Goal: Ask a question

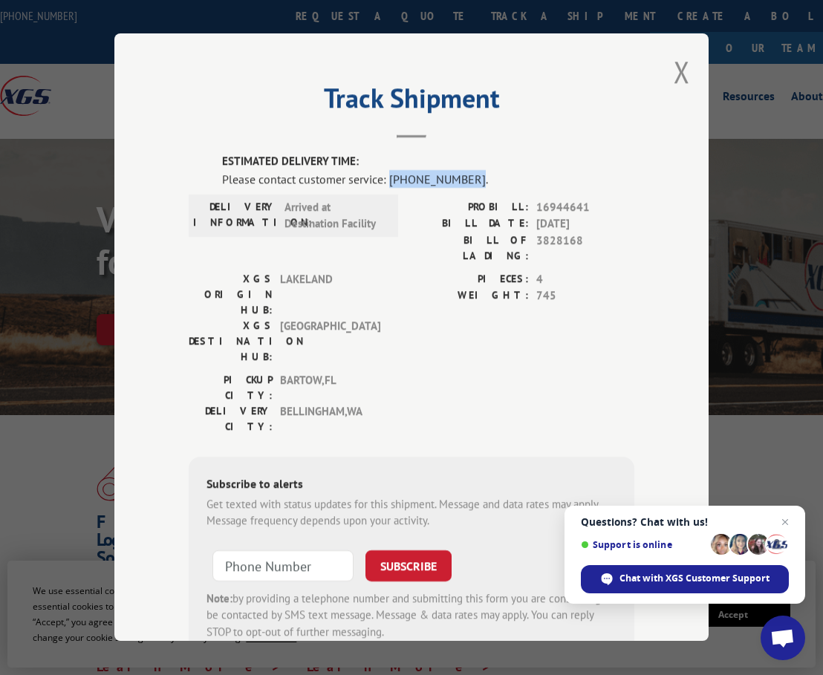
drag, startPoint x: 462, startPoint y: 177, endPoint x: 385, endPoint y: 173, distance: 77.3
click at [385, 173] on div "Please contact customer service: [PHONE_NUMBER]." at bounding box center [428, 179] width 412 height 18
copy div "[PHONE_NUMBER]"
click at [534, 56] on div "Track Shipment ESTIMATED DELIVERY TIME: Please contact customer service: [PHONE…" at bounding box center [411, 336] width 594 height 607
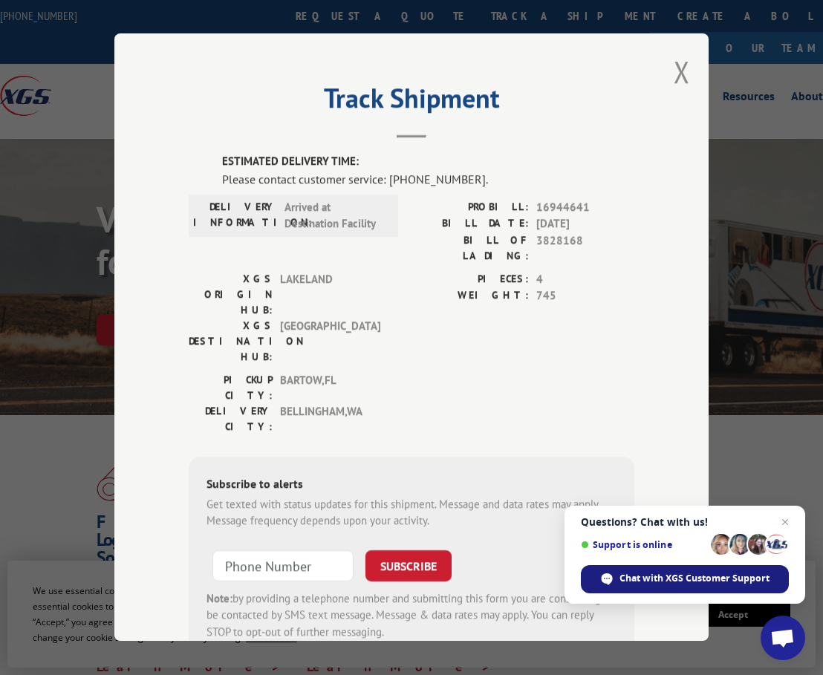
drag, startPoint x: 673, startPoint y: 578, endPoint x: 586, endPoint y: 565, distance: 87.0
click at [673, 578] on span "Chat with XGS Customer Support" at bounding box center [694, 578] width 150 height 13
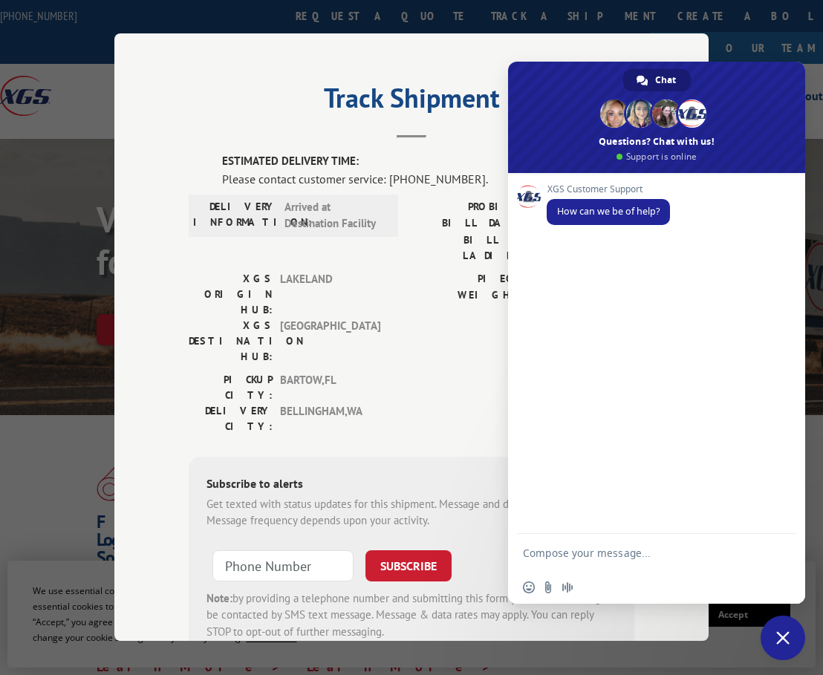
click at [592, 555] on textarea "Compose your message..." at bounding box center [642, 552] width 238 height 37
type textarea "Tracking status"
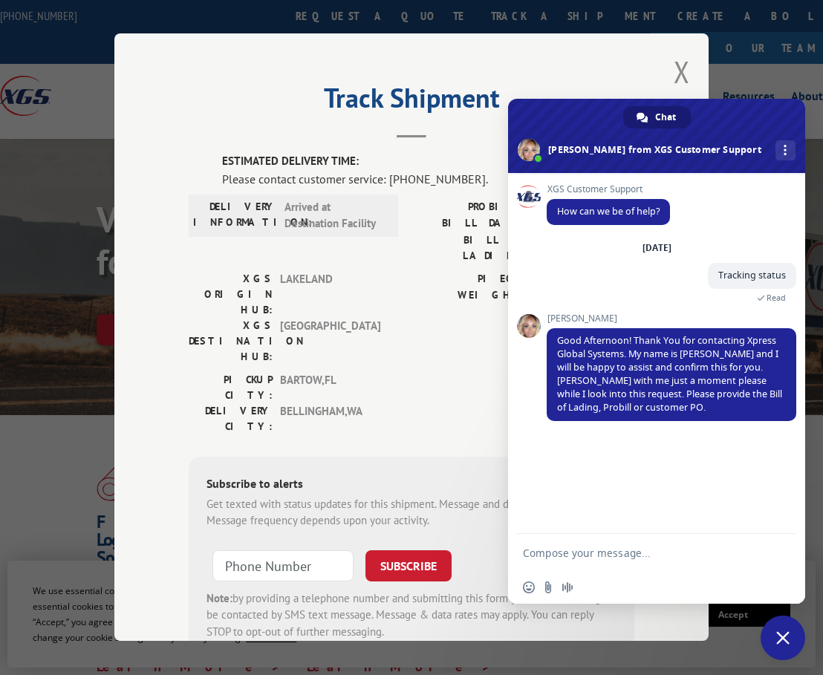
click at [567, 561] on textarea "Compose your message..." at bounding box center [642, 552] width 238 height 37
type textarea "ok"
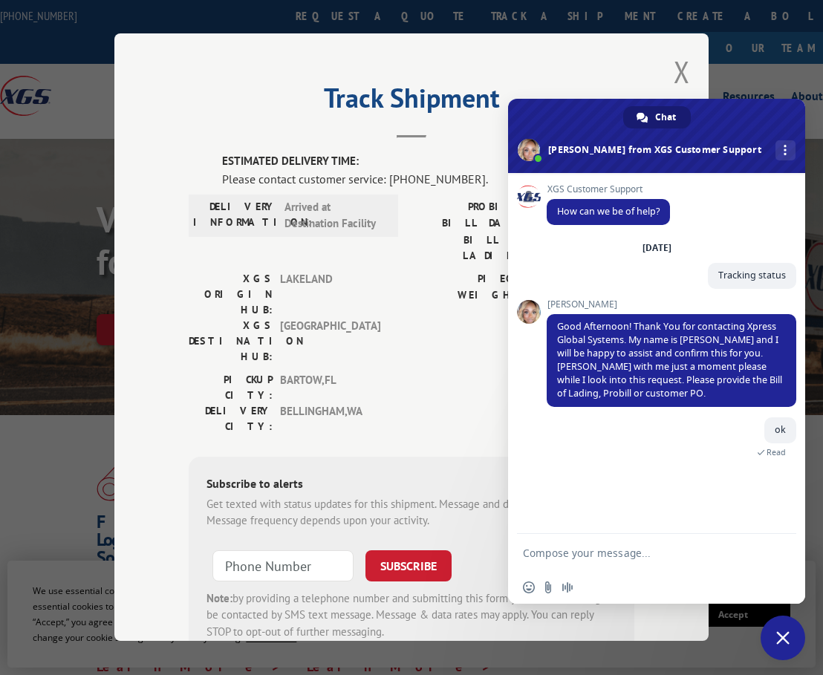
click at [614, 546] on textarea "Compose your message..." at bounding box center [642, 552] width 238 height 37
paste textarea "16944641"
type textarea "16944641"
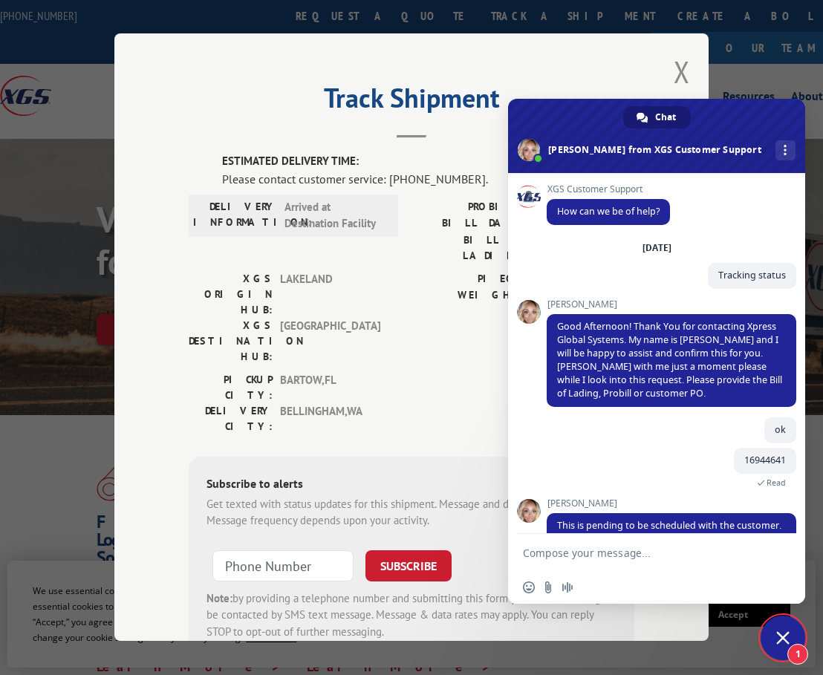
scroll to position [48, 0]
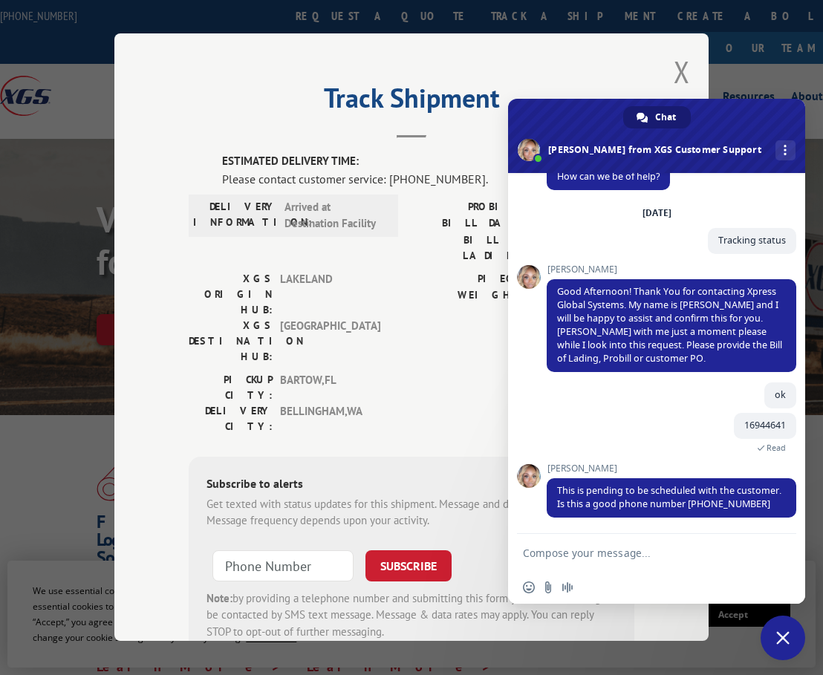
click at [586, 558] on textarea "Compose your message..." at bounding box center [642, 552] width 238 height 37
type textarea "Yes"
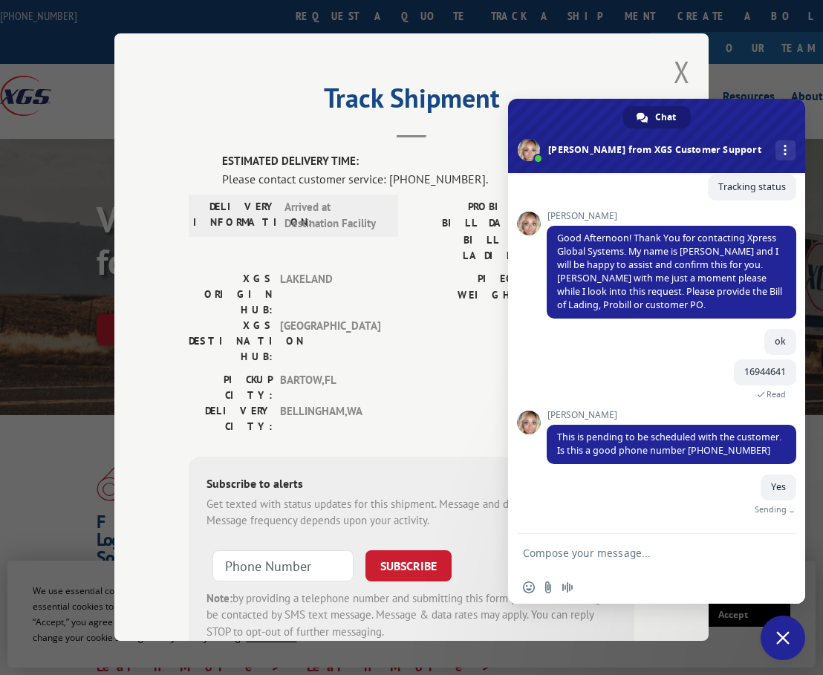
scroll to position [85, 0]
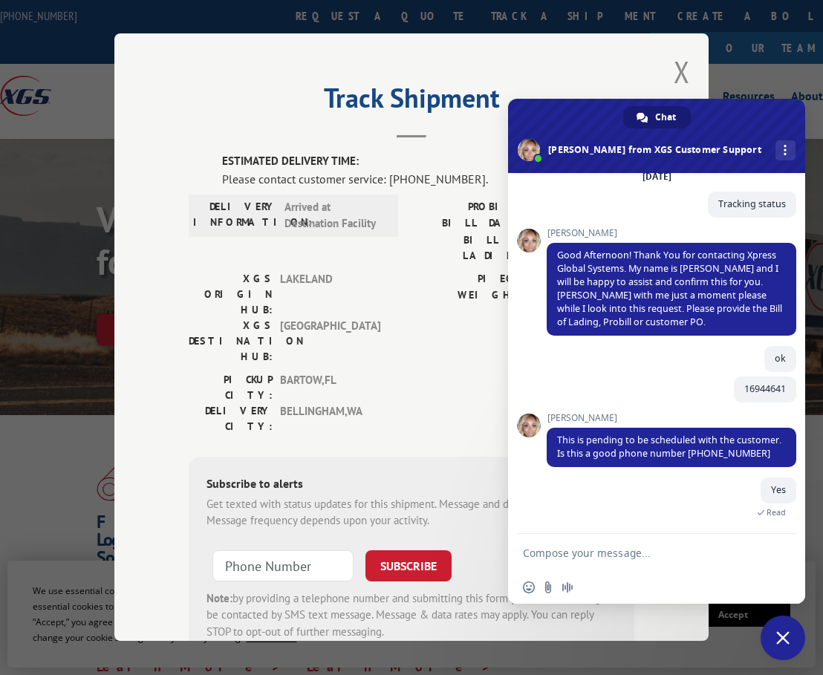
click at [560, 554] on textarea "Compose your message..." at bounding box center [642, 552] width 238 height 37
click at [664, 554] on textarea "When can the customer expect" at bounding box center [642, 552] width 238 height 37
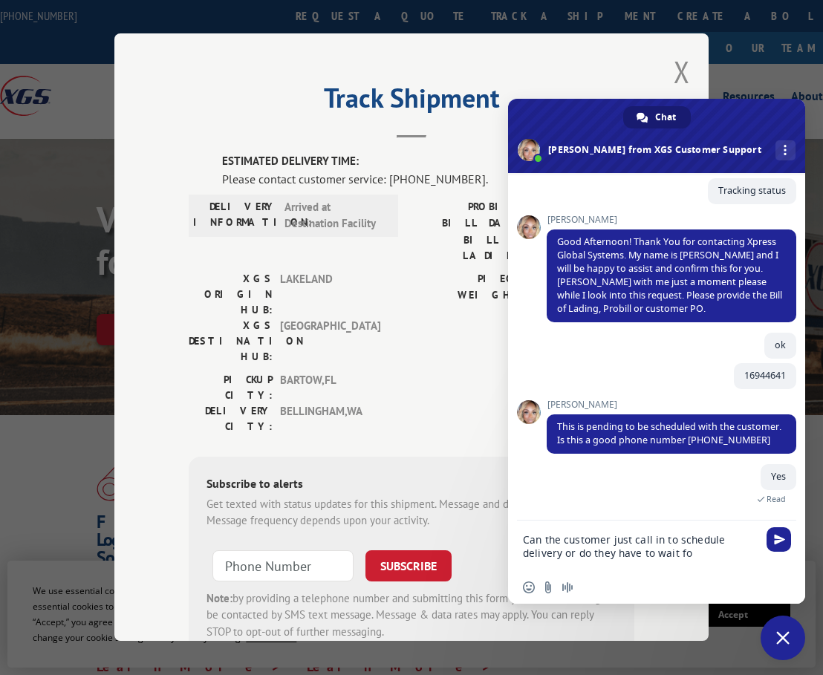
scroll to position [102, 0]
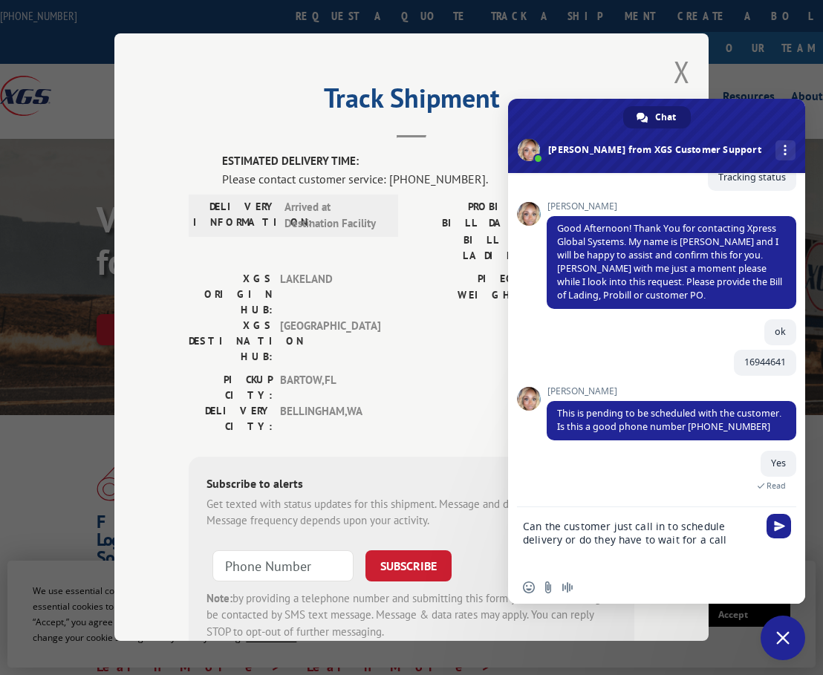
type textarea "Can the customer just call in to schedule delivery or do they have to wait for …"
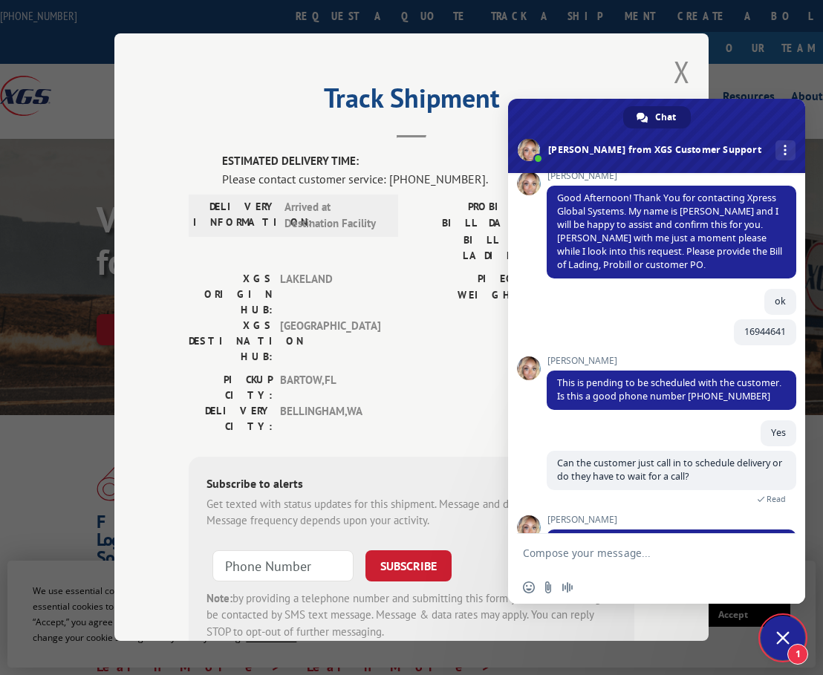
scroll to position [193, 0]
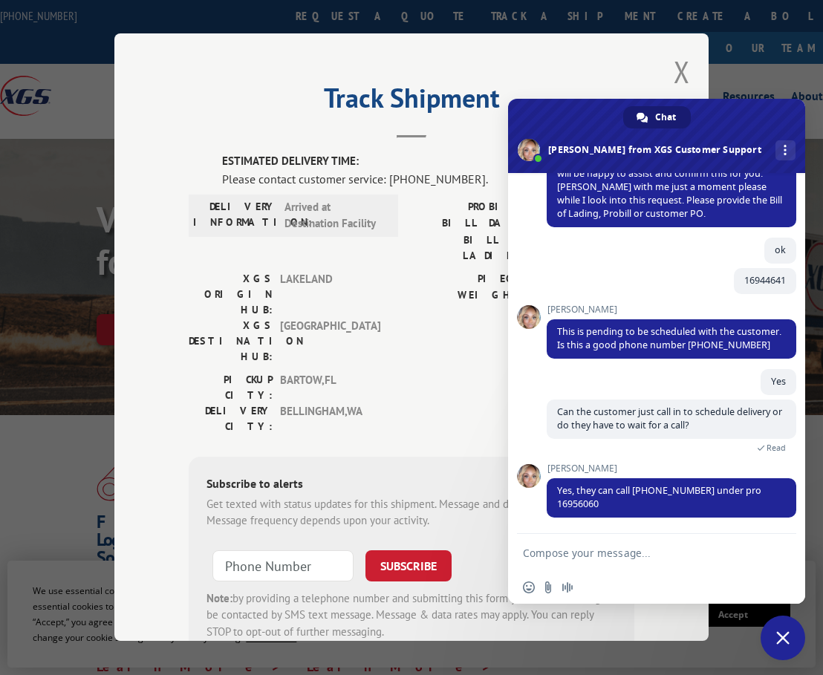
click at [588, 559] on textarea "Compose your message..." at bounding box center [642, 552] width 238 height 37
type textarea "Ok thank you"
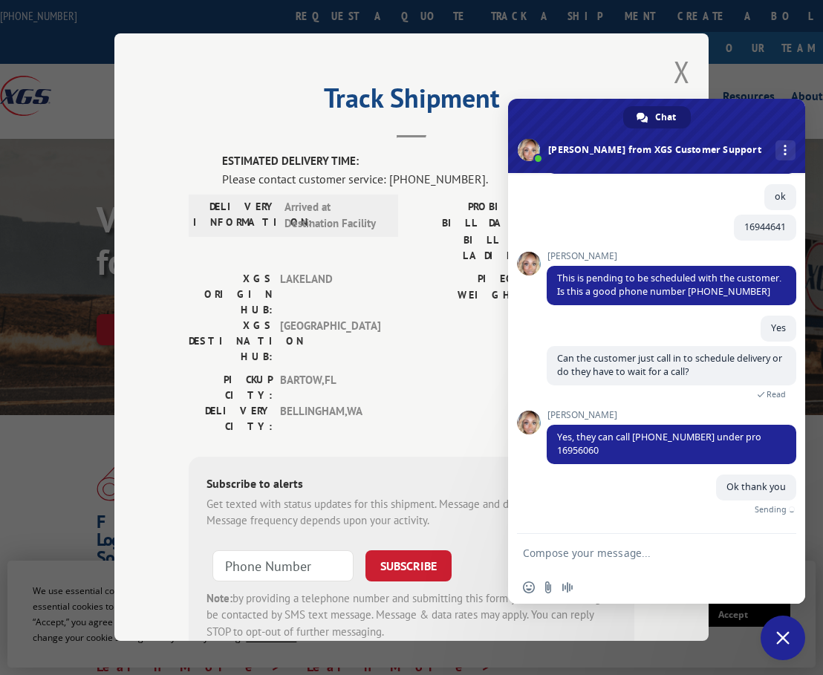
scroll to position [229, 0]
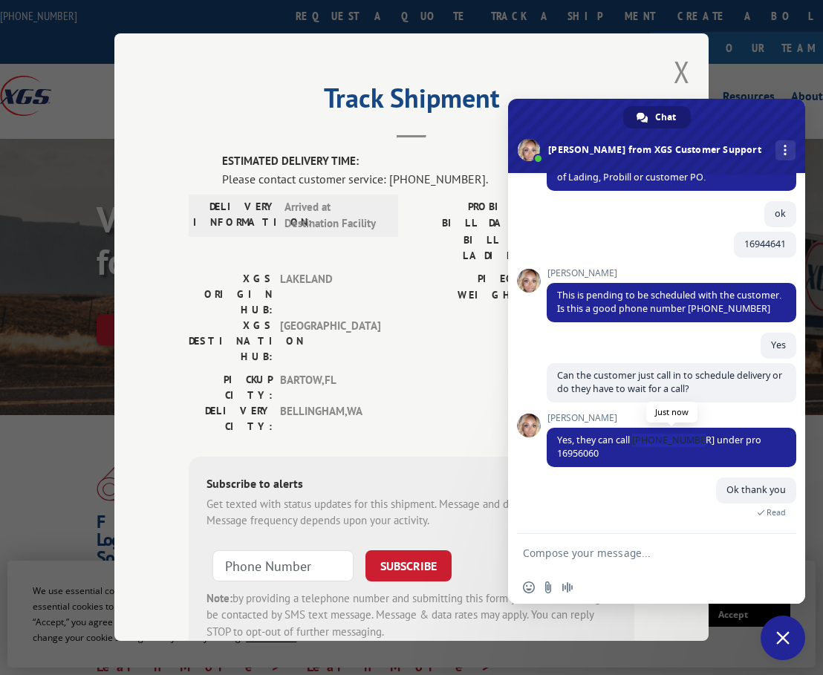
drag, startPoint x: 634, startPoint y: 440, endPoint x: 691, endPoint y: 441, distance: 57.2
click at [691, 441] on span "Yes, they can call [PHONE_NUMBER] under pro 16956060" at bounding box center [659, 447] width 204 height 26
copy span "[PHONE_NUMBER]"
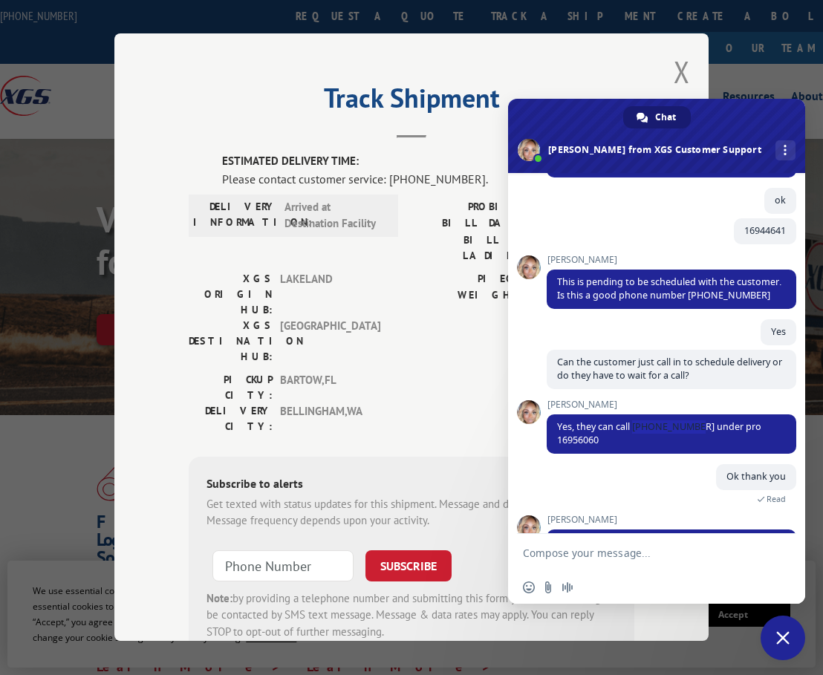
scroll to position [379, 0]
